Goal: Register for event/course

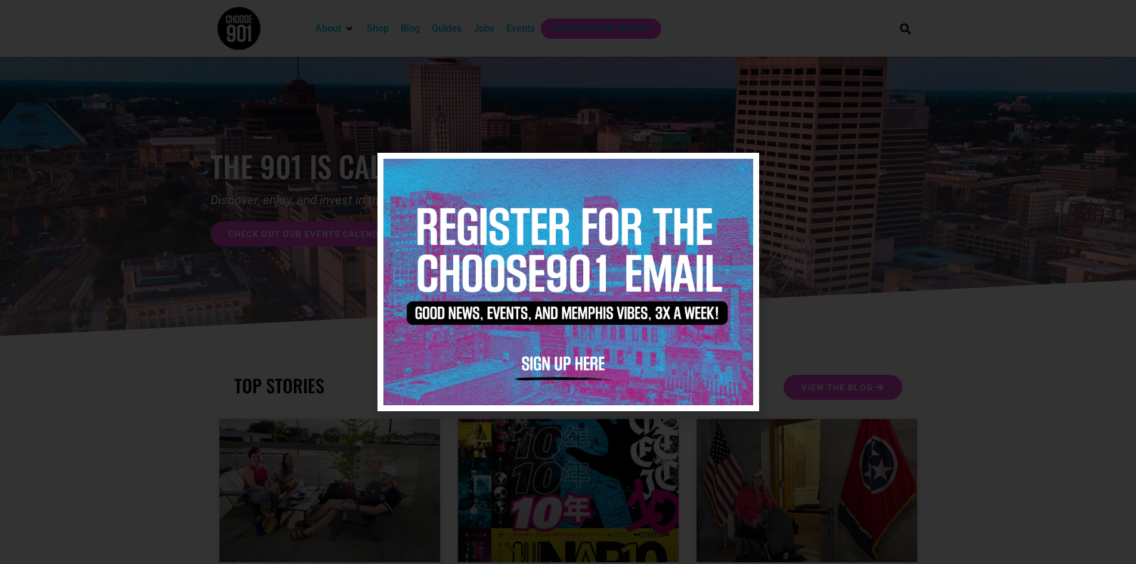
click at [744, 167] on icon "Close" at bounding box center [742, 169] width 9 height 9
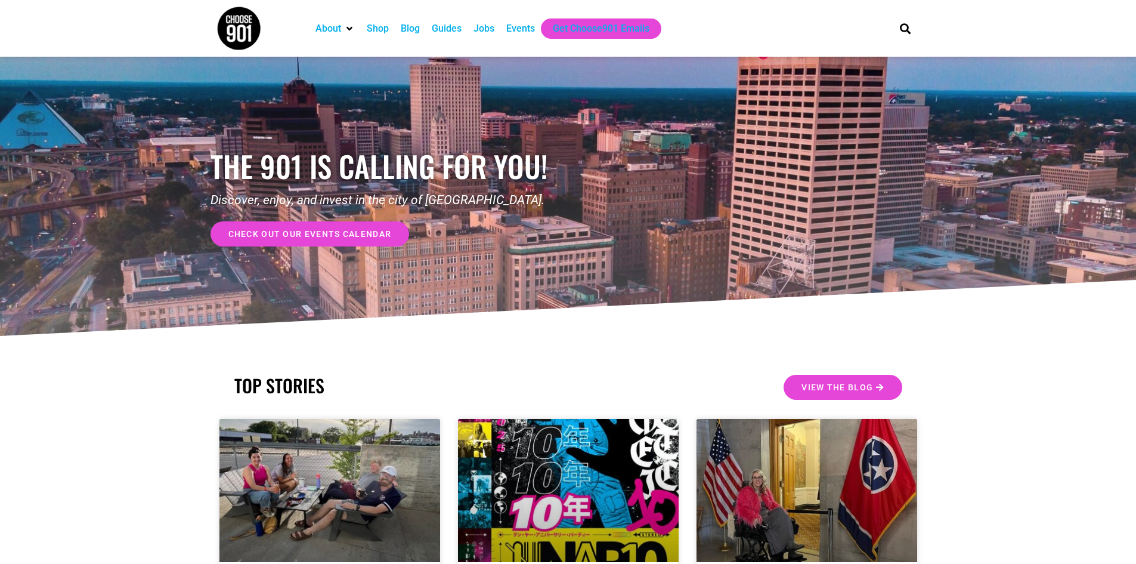
click at [253, 235] on span "check out our events calendar" at bounding box center [309, 234] width 163 height 8
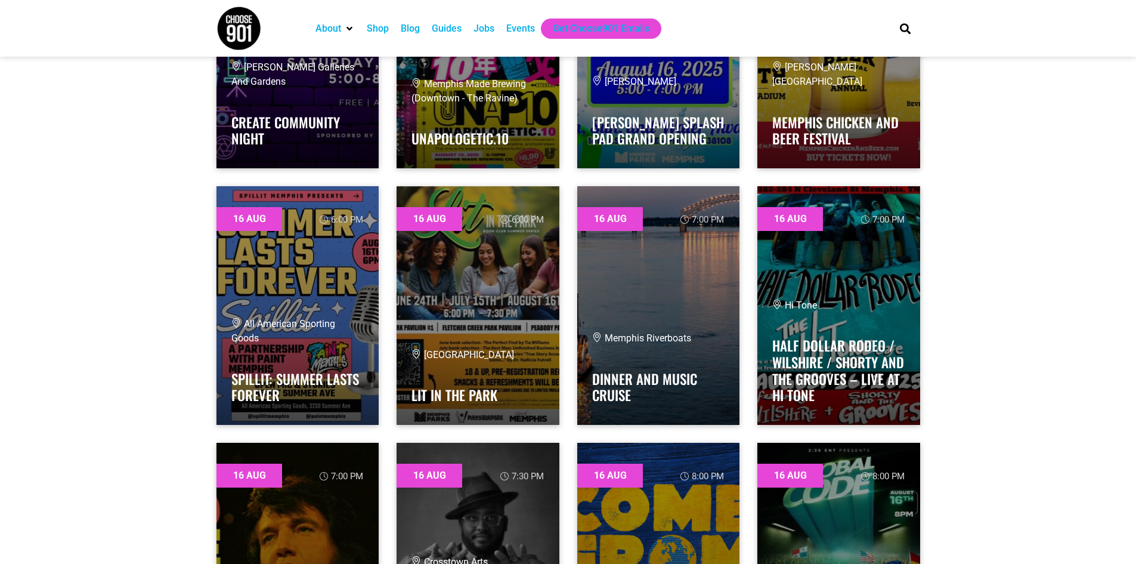
scroll to position [5428, 0]
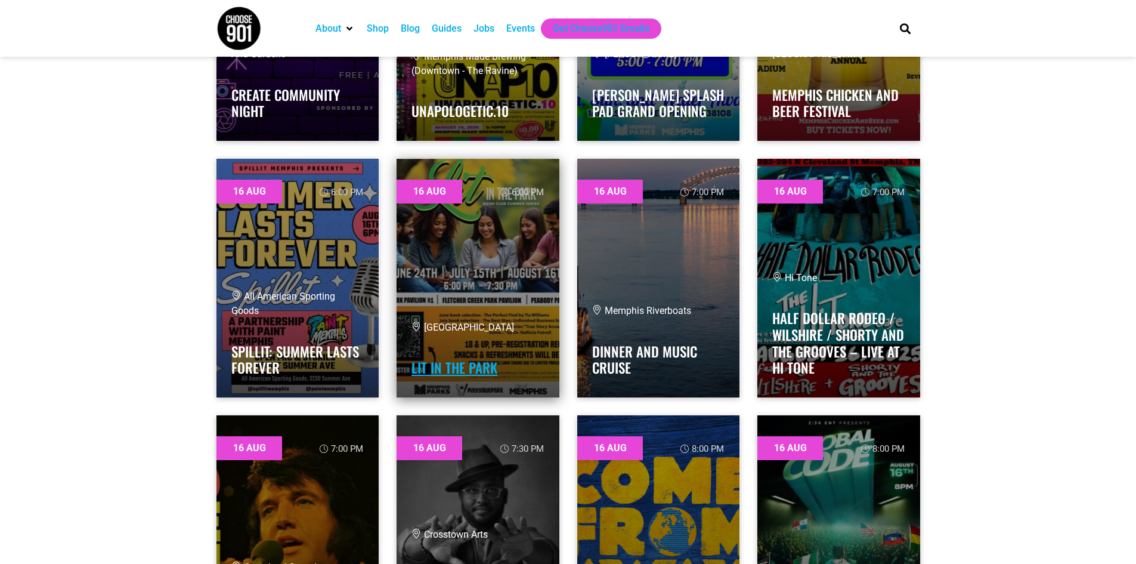
click at [434, 365] on link "Lit in the Park" at bounding box center [455, 367] width 86 height 20
click at [474, 236] on link at bounding box center [478, 278] width 163 height 239
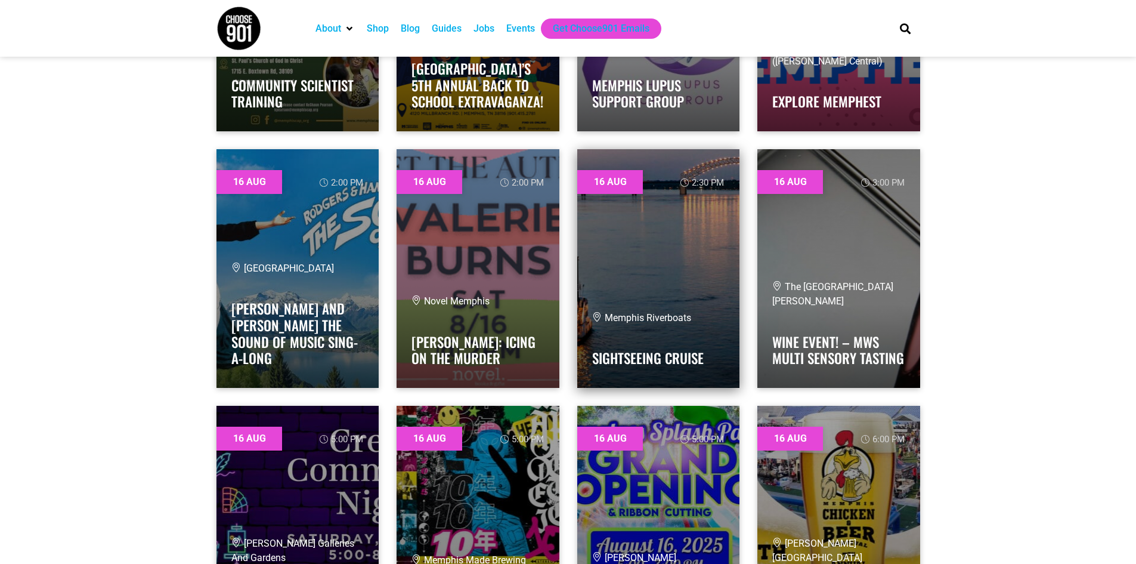
scroll to position [4891, 0]
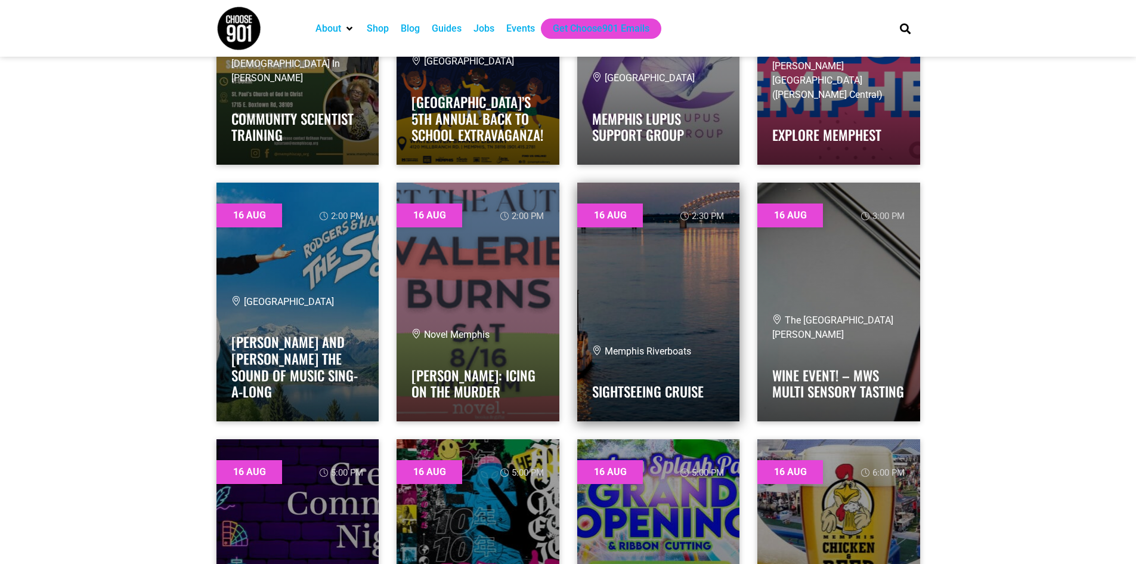
click at [614, 287] on link at bounding box center [658, 302] width 163 height 239
